Goal: Navigation & Orientation: Find specific page/section

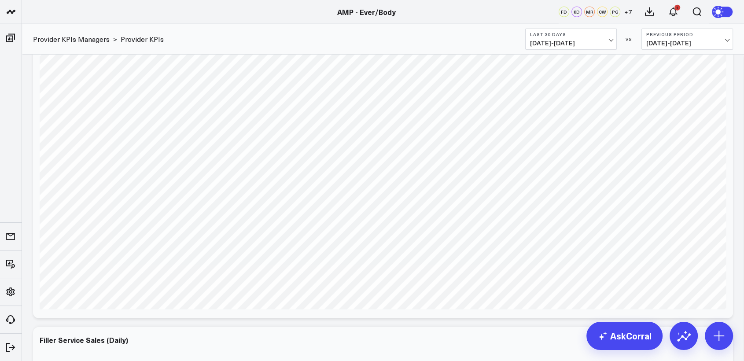
scroll to position [2317, 0]
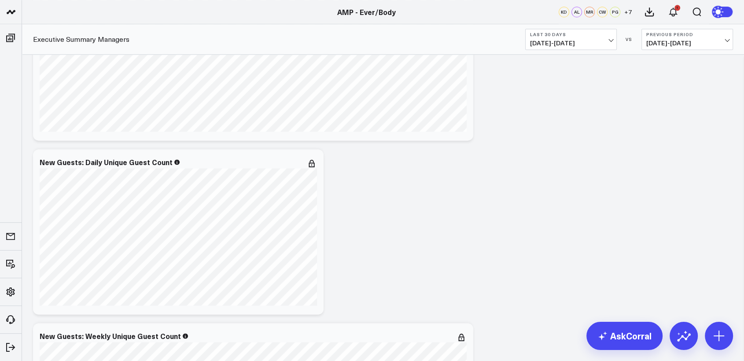
scroll to position [1438, 0]
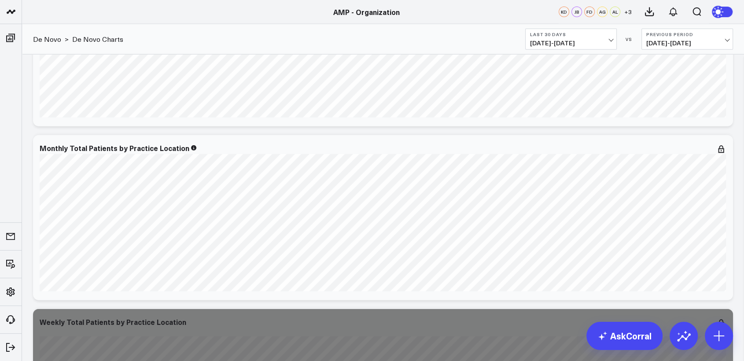
scroll to position [2191, 0]
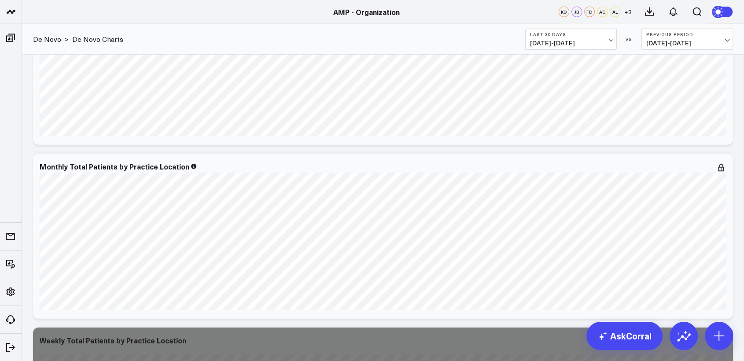
drag, startPoint x: 748, startPoint y: 177, endPoint x: 736, endPoint y: 113, distance: 64.5
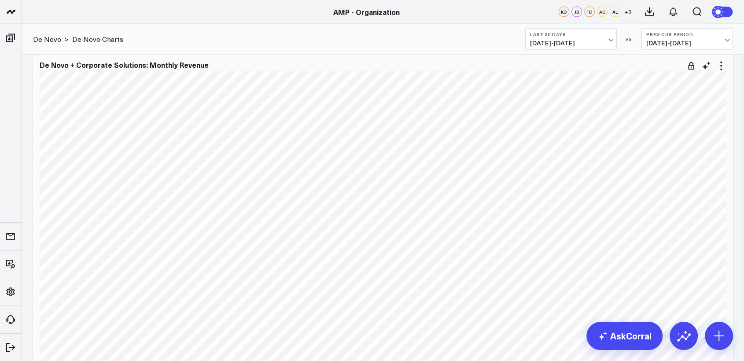
scroll to position [1573, 0]
